Goal: Task Accomplishment & Management: Use online tool/utility

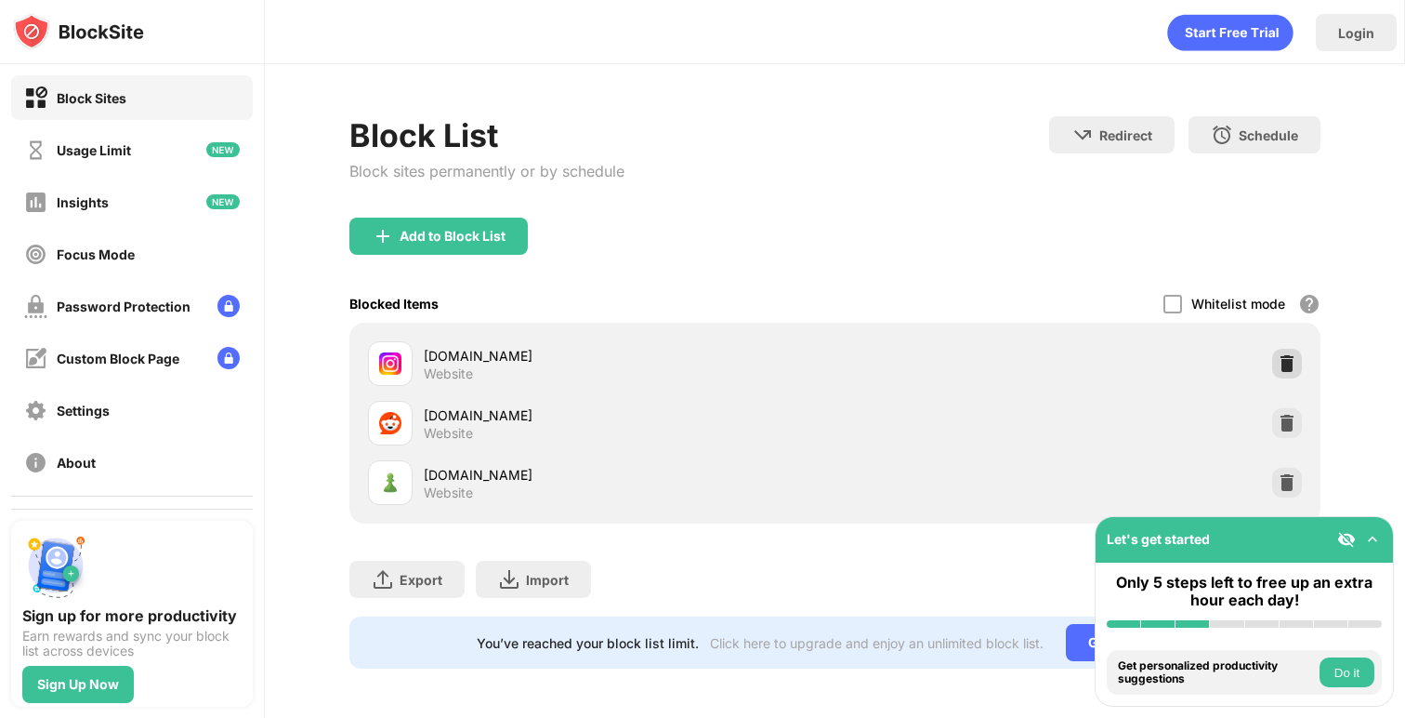
click at [1286, 368] on img at bounding box center [1287, 363] width 19 height 19
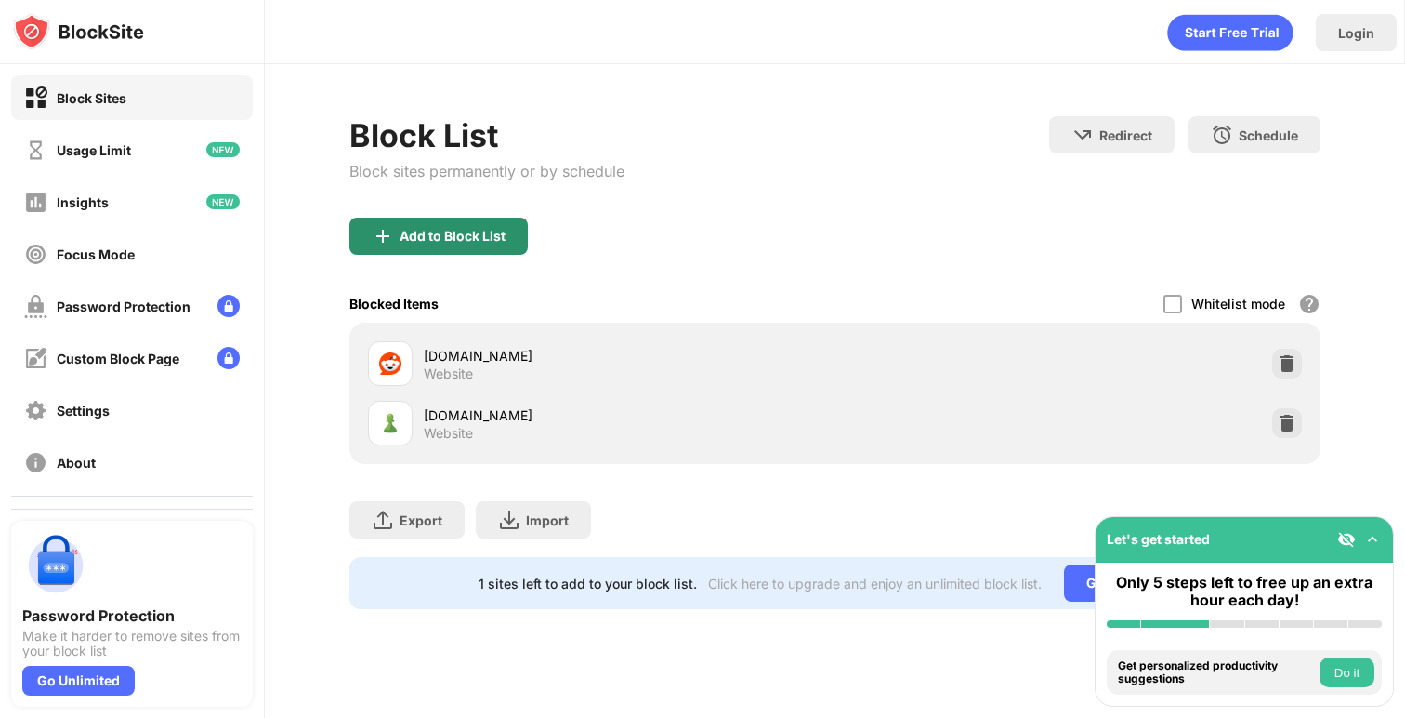
click at [485, 244] on div "Add to Block List" at bounding box center [438, 235] width 178 height 37
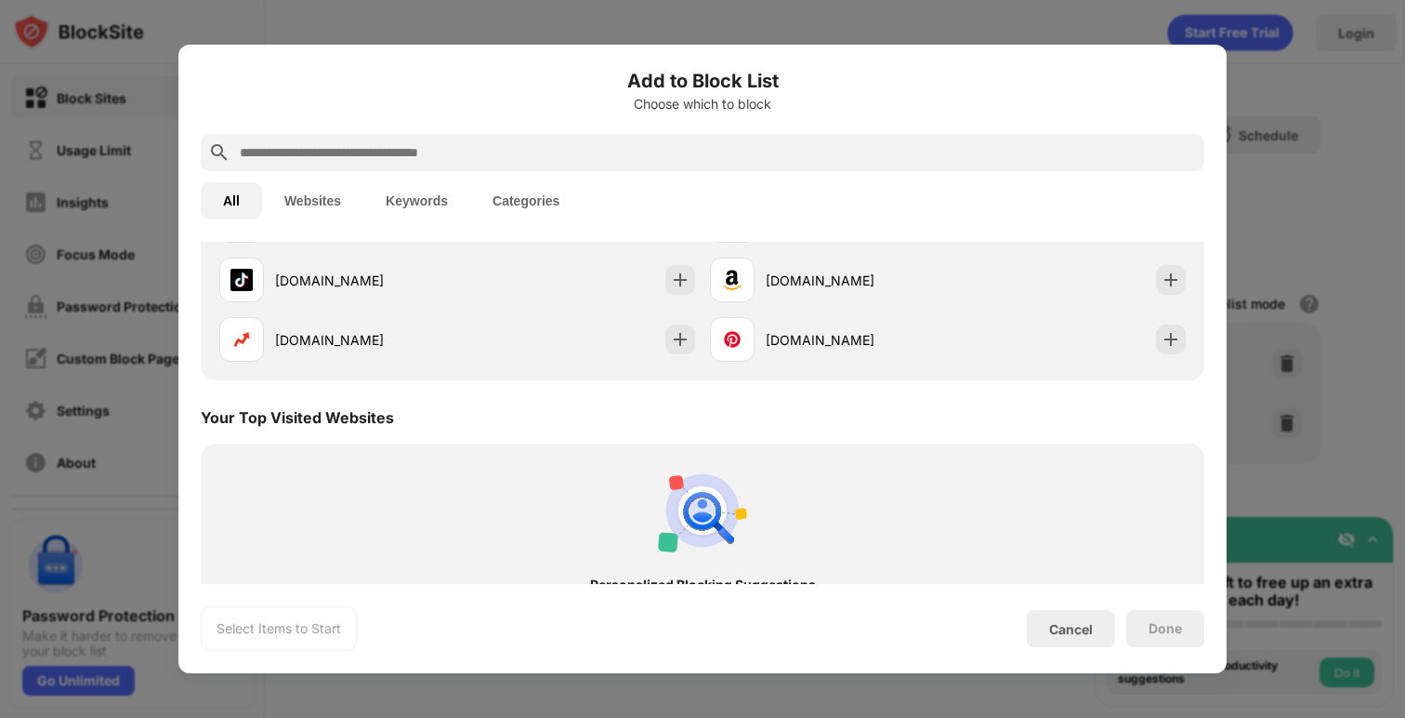
scroll to position [227, 0]
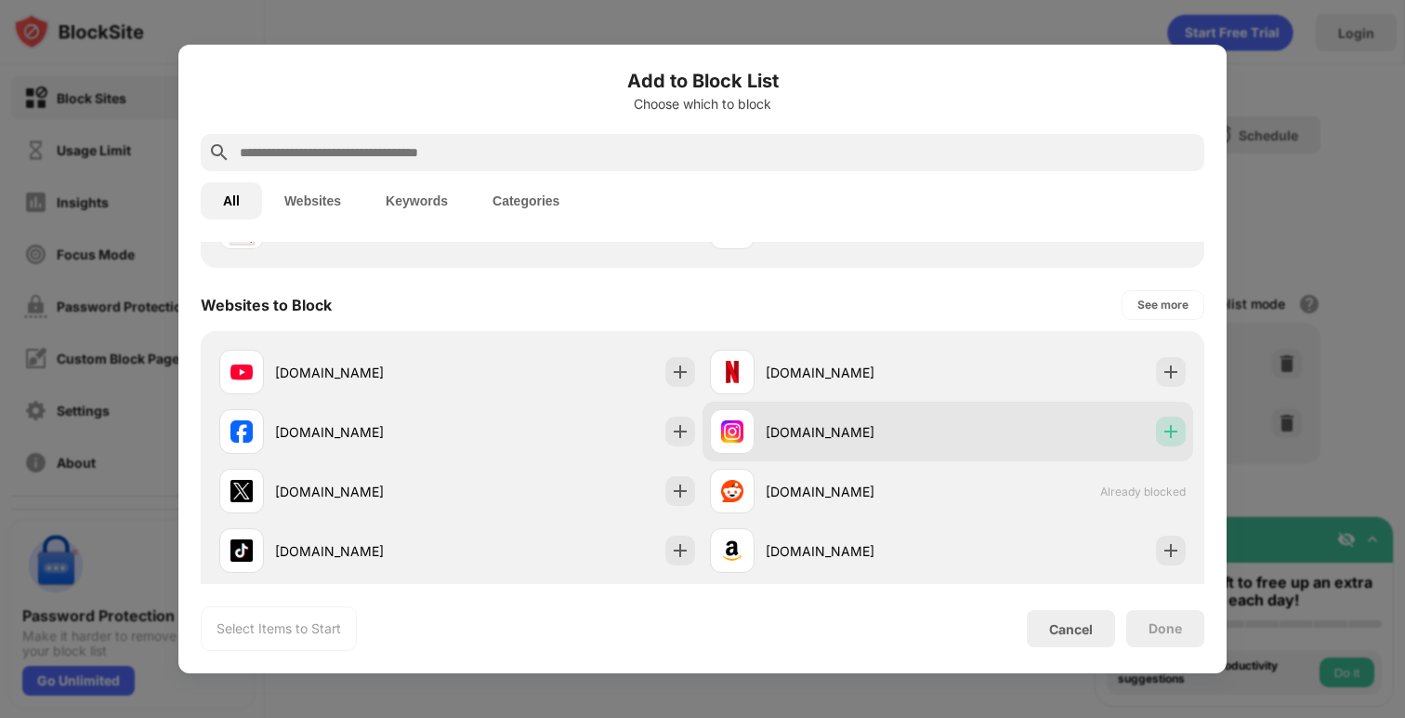
click at [1172, 433] on img at bounding box center [1171, 431] width 19 height 19
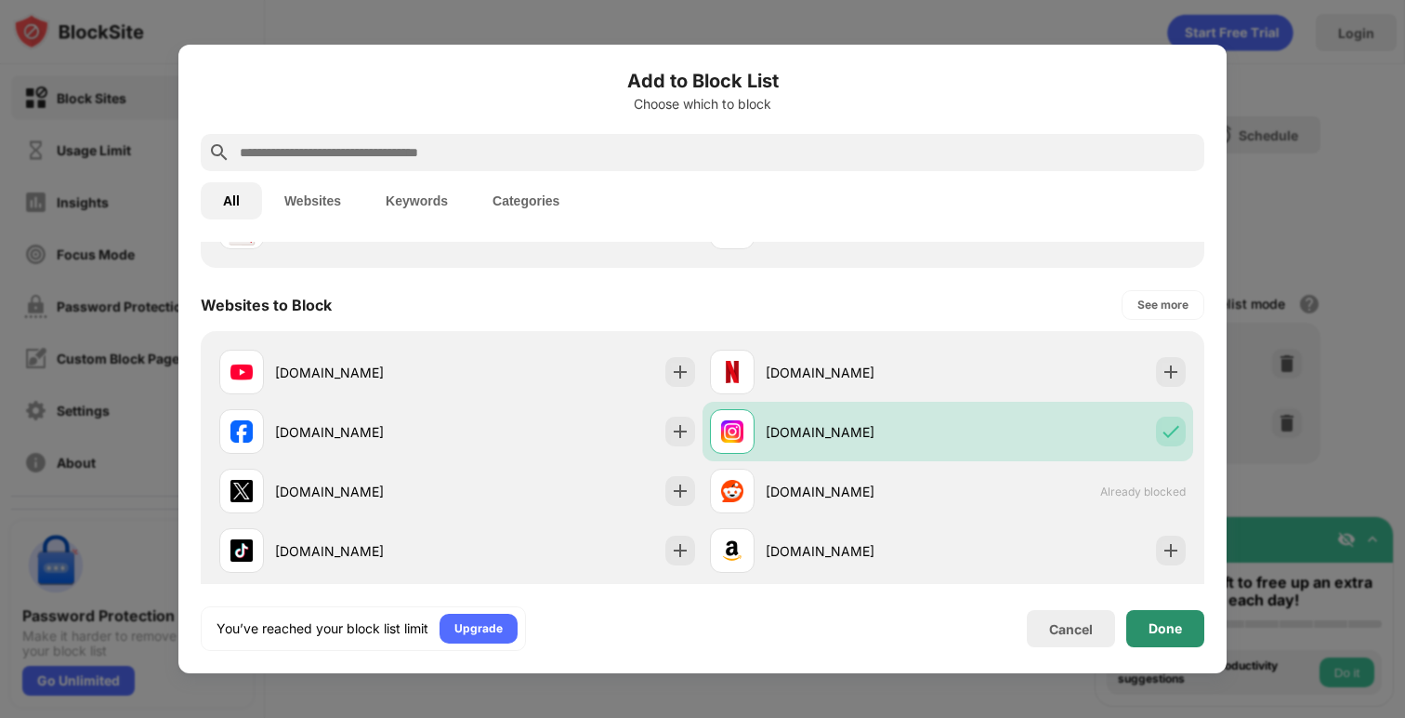
click at [1162, 632] on div "Done" at bounding box center [1165, 628] width 33 height 15
